Goal: Complete application form

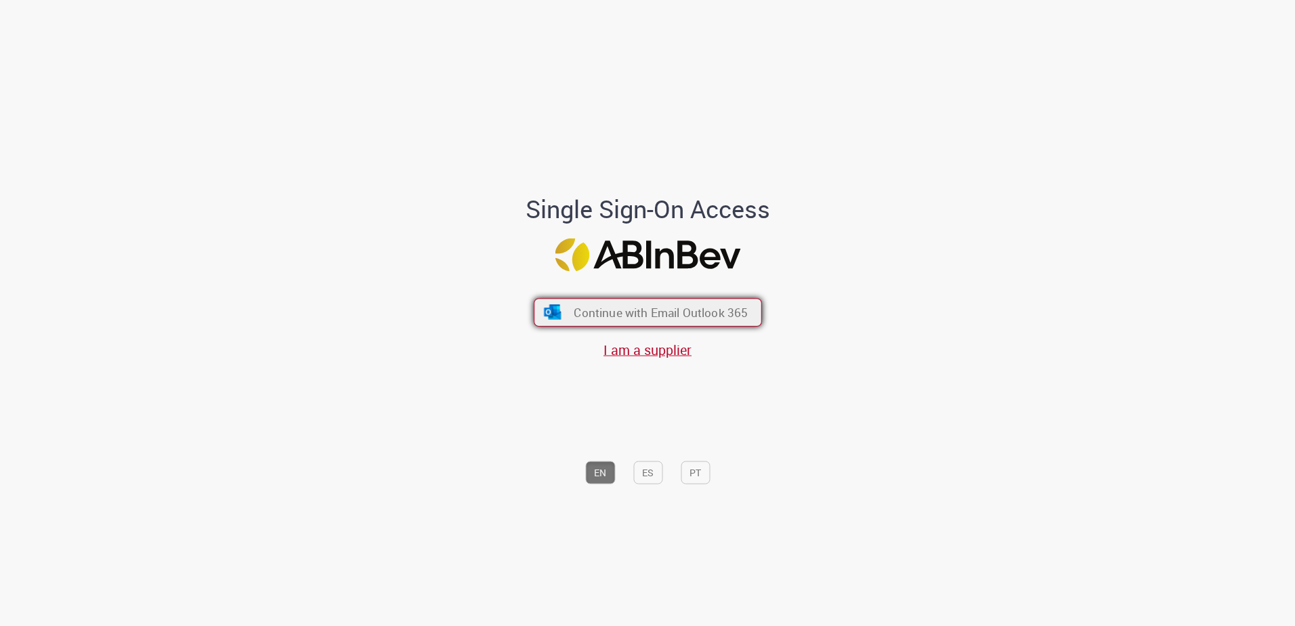
click at [686, 314] on span "Continue with Email Outlook 365" at bounding box center [661, 312] width 174 height 16
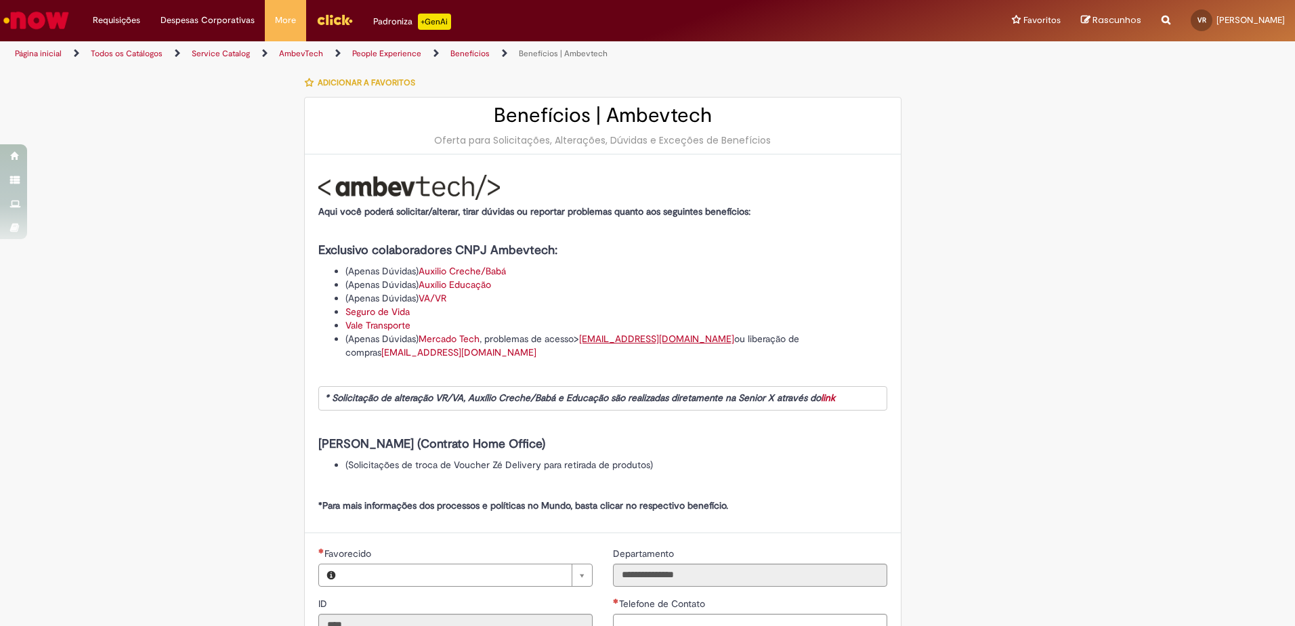
type input "**********"
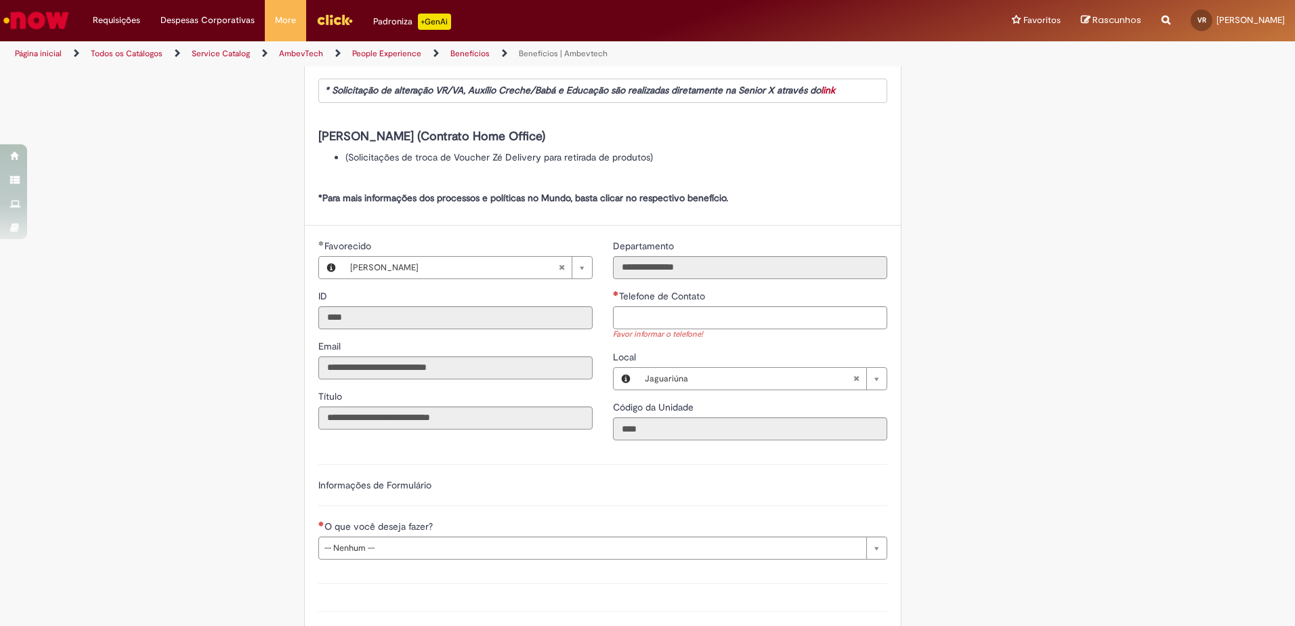
scroll to position [308, 0]
